Goal: Information Seeking & Learning: Learn about a topic

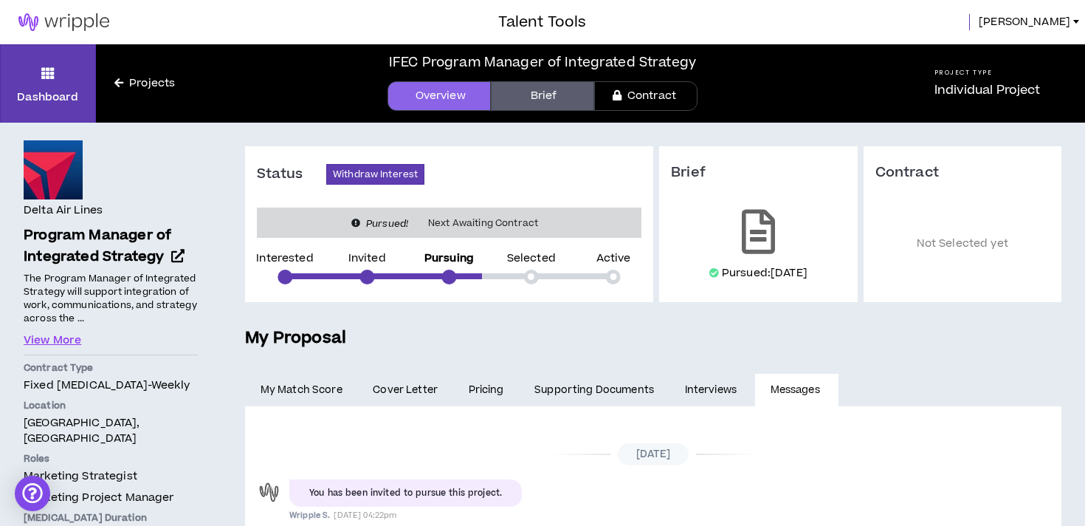
scroll to position [436, 0]
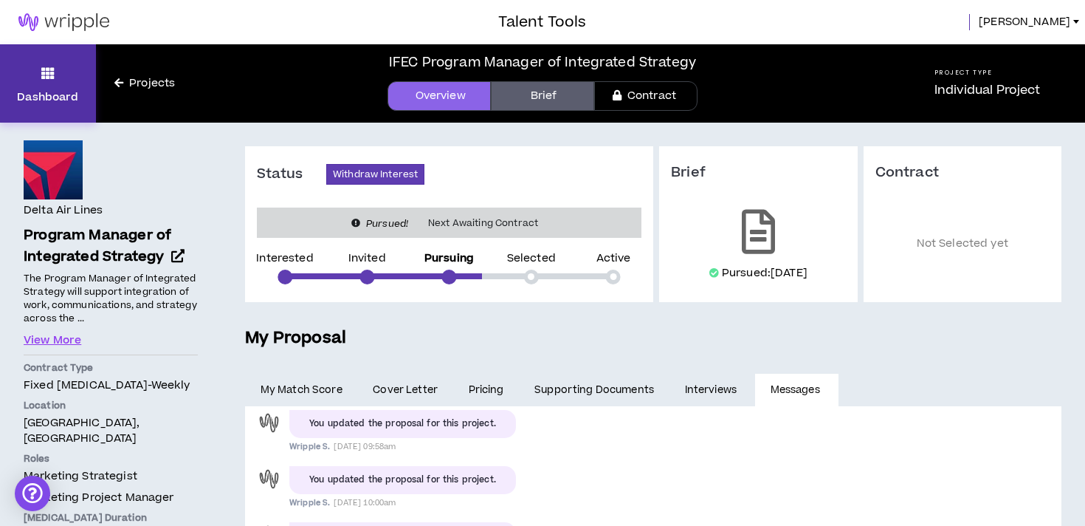
click at [56, 78] on link "Dashboard" at bounding box center [48, 83] width 96 height 78
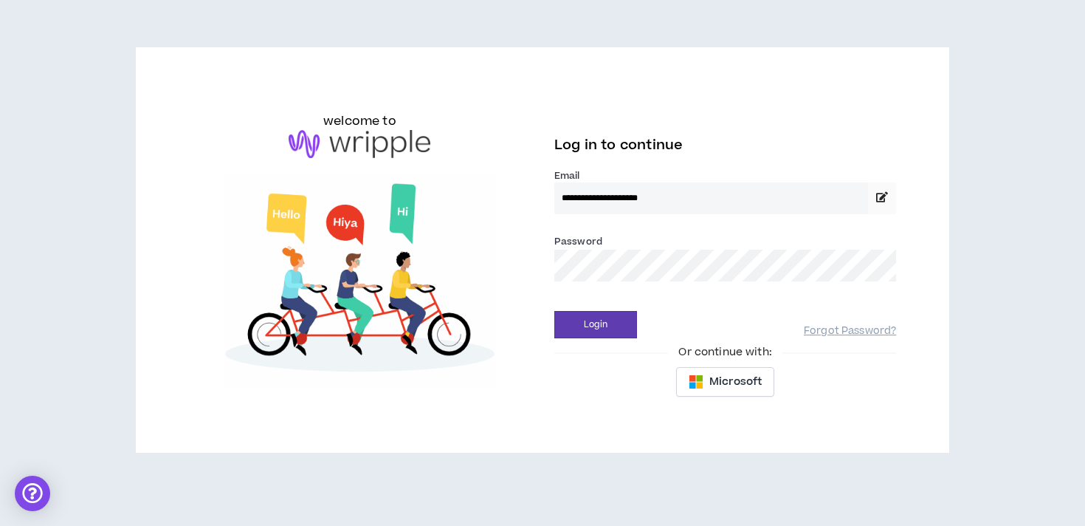
click at [555, 311] on button "Login" at bounding box center [596, 324] width 83 height 27
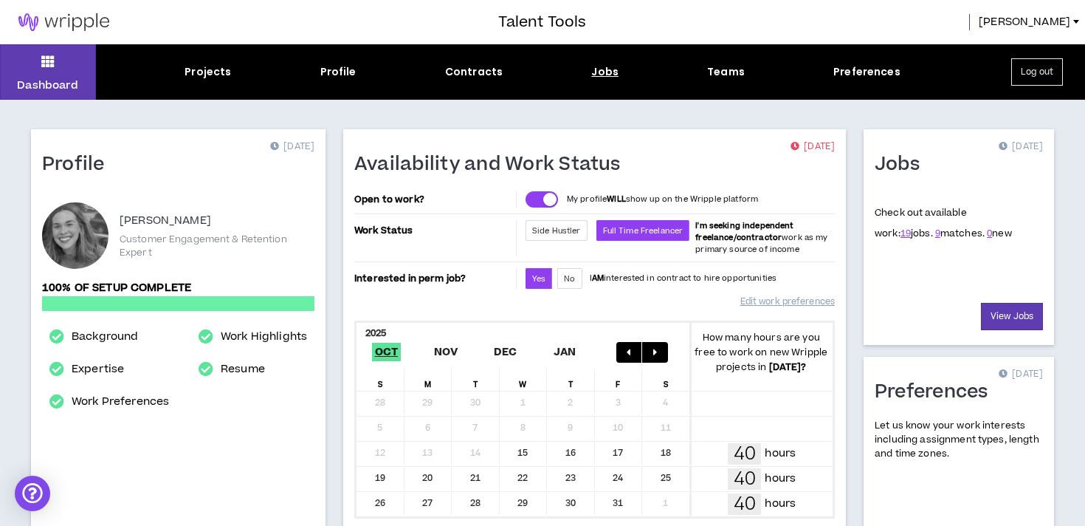
click at [605, 71] on div "Jobs" at bounding box center [604, 72] width 27 height 16
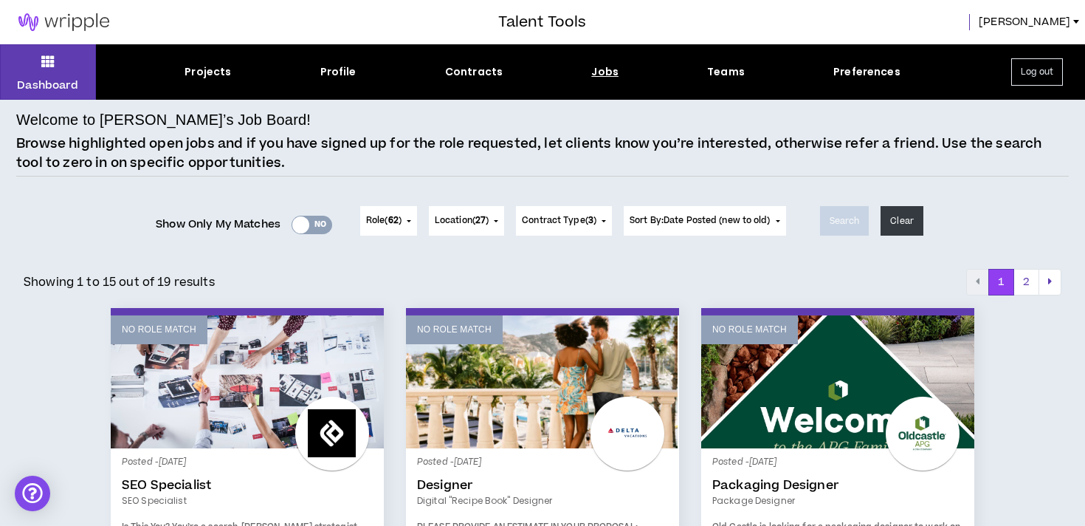
click at [300, 218] on div at bounding box center [300, 224] width 17 height 17
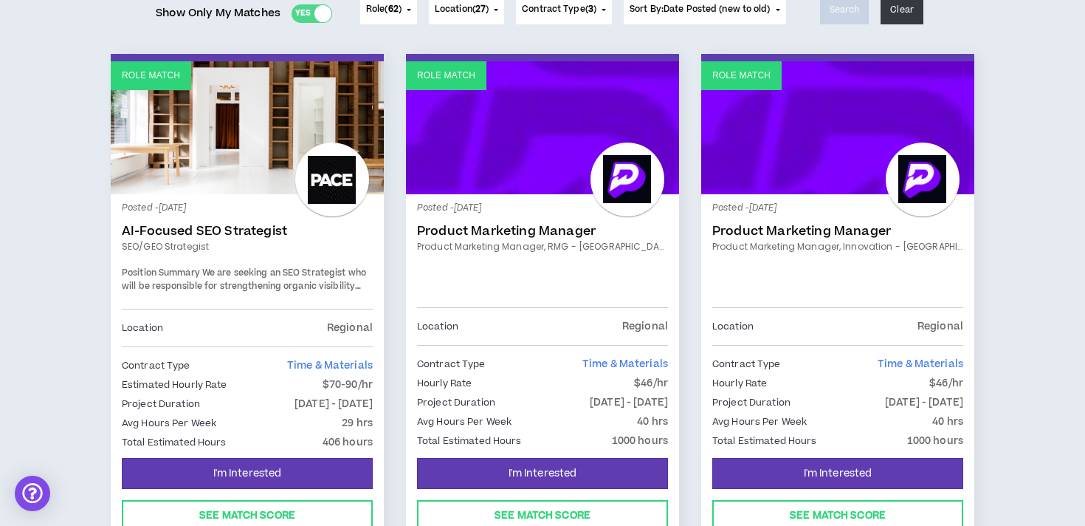
scroll to position [215, 0]
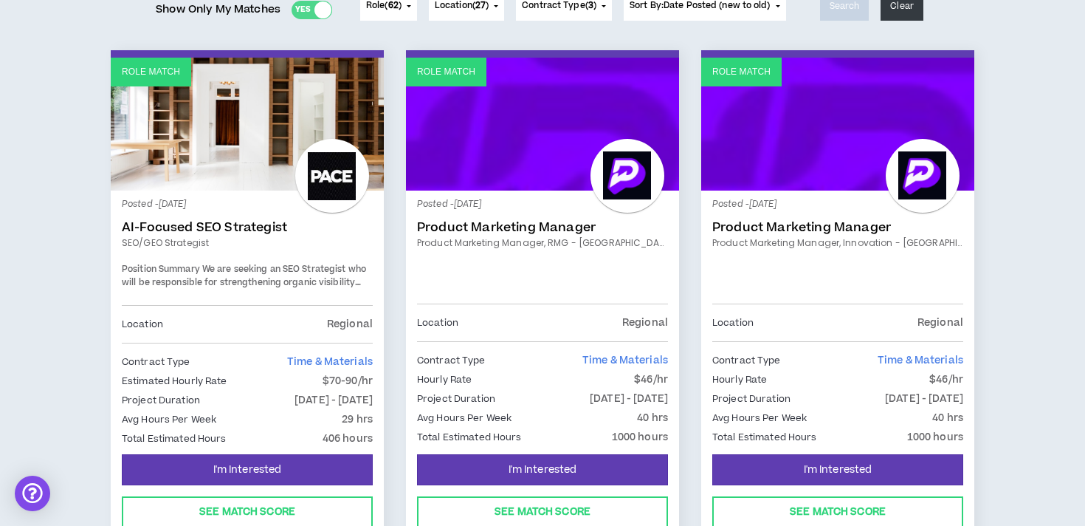
click at [511, 160] on link "Role Match" at bounding box center [542, 124] width 273 height 133
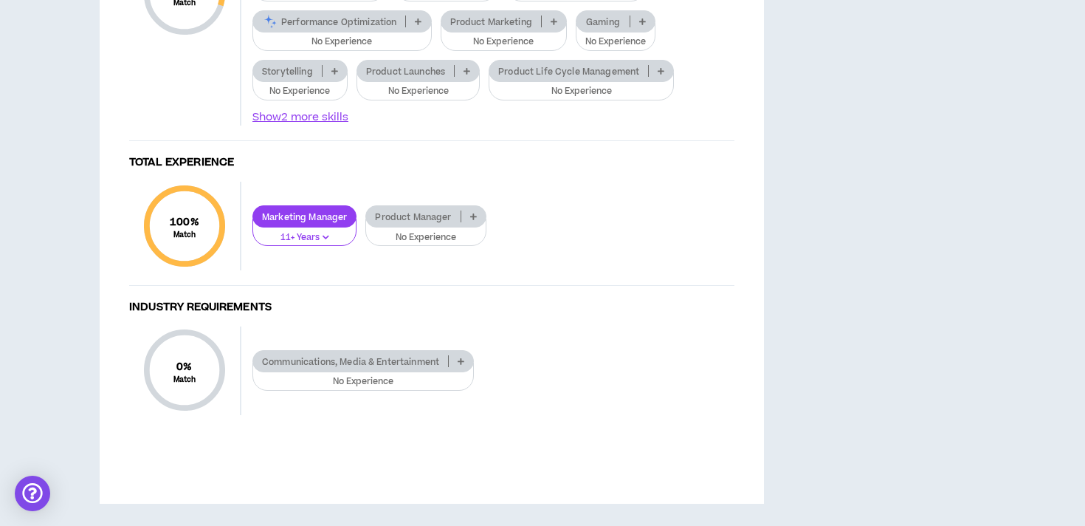
scroll to position [1310, 0]
